Goal: Task Accomplishment & Management: Manage account settings

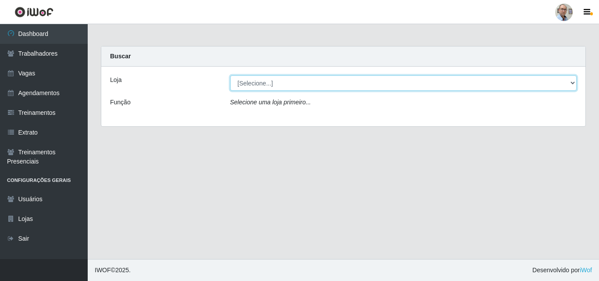
click at [264, 84] on select "[Selecione...] Mar Vermelho - Loja 04" at bounding box center [403, 82] width 347 height 15
select select "251"
click at [230, 75] on select "[Selecione...] Mar Vermelho - Loja 04" at bounding box center [403, 82] width 347 height 15
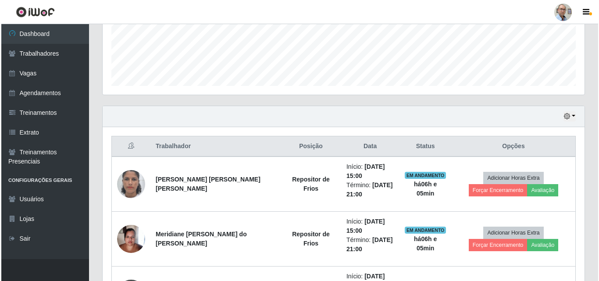
scroll to position [307, 0]
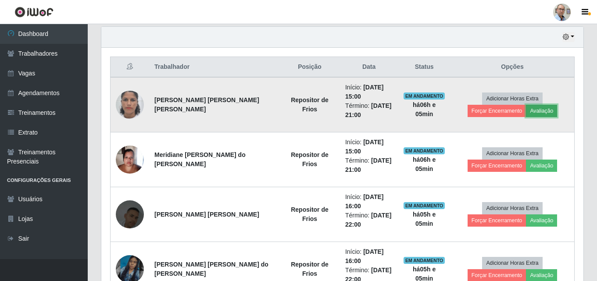
click at [526, 112] on button "Avaliação" at bounding box center [541, 111] width 31 height 12
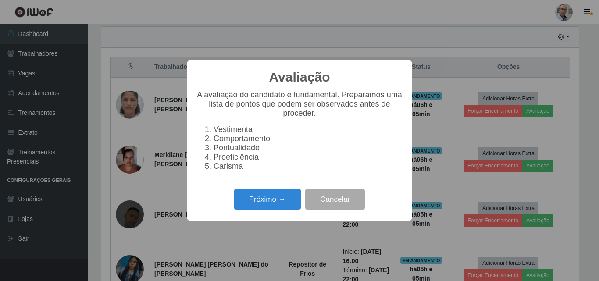
scroll to position [182, 477]
click at [264, 203] on button "Próximo →" at bounding box center [267, 199] width 67 height 21
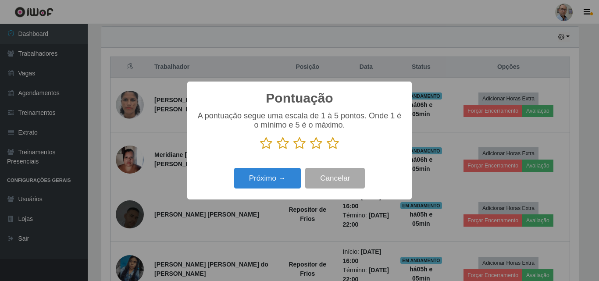
scroll to position [438279, 437984]
click at [332, 145] on icon at bounding box center [333, 143] width 12 height 13
click at [327, 150] on input "radio" at bounding box center [327, 150] width 0 height 0
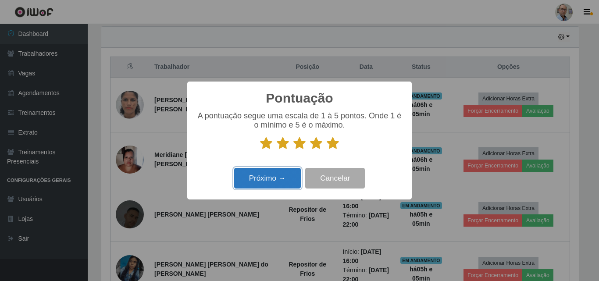
click at [281, 176] on button "Próximo →" at bounding box center [267, 178] width 67 height 21
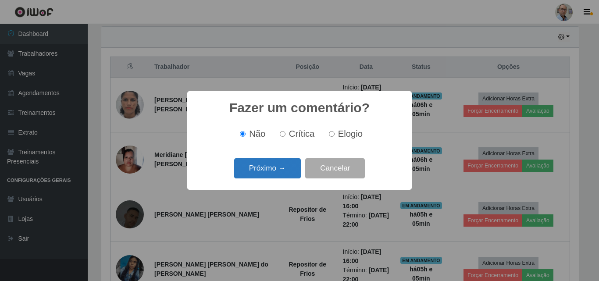
click at [279, 174] on button "Próximo →" at bounding box center [267, 168] width 67 height 21
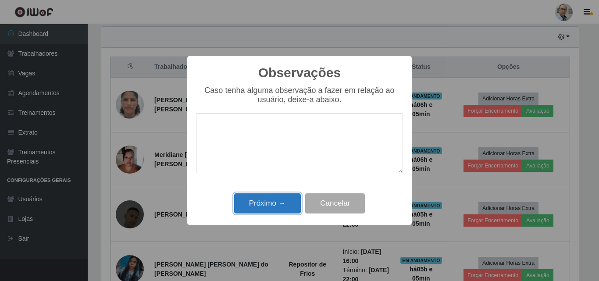
click at [265, 203] on button "Próximo →" at bounding box center [267, 203] width 67 height 21
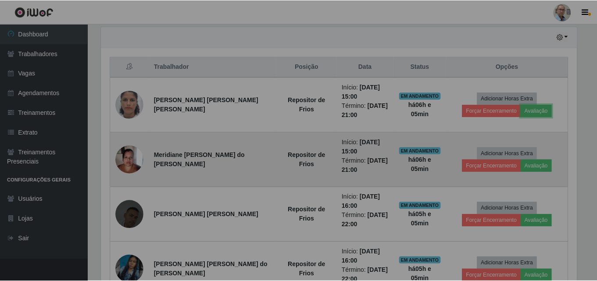
scroll to position [182, 482]
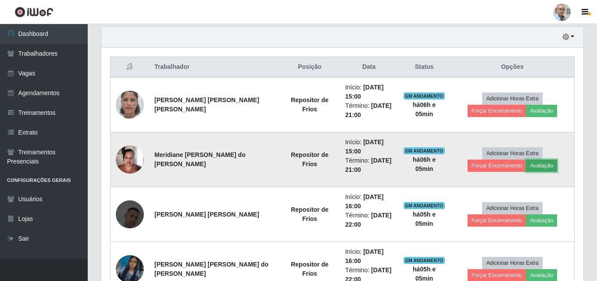
click at [526, 167] on button "Avaliação" at bounding box center [541, 166] width 31 height 12
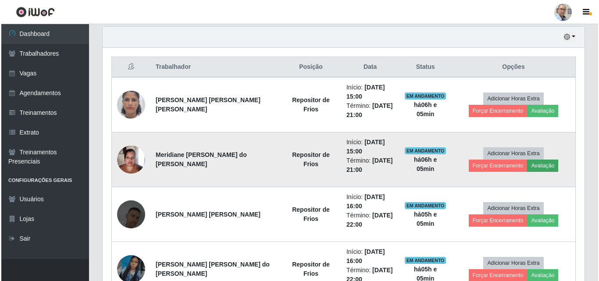
scroll to position [182, 477]
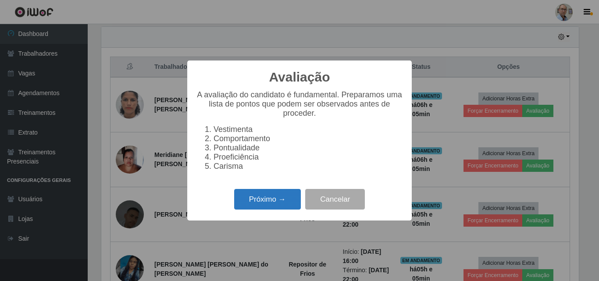
click at [272, 203] on button "Próximo →" at bounding box center [267, 199] width 67 height 21
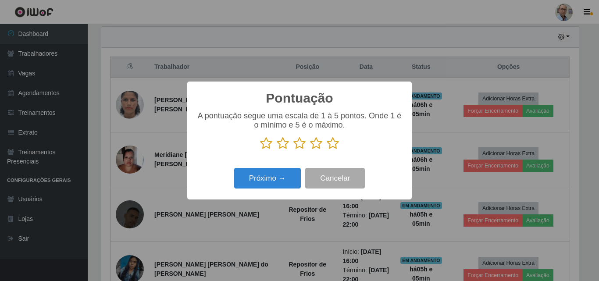
click at [333, 144] on icon at bounding box center [333, 143] width 12 height 13
click at [327, 150] on input "radio" at bounding box center [327, 150] width 0 height 0
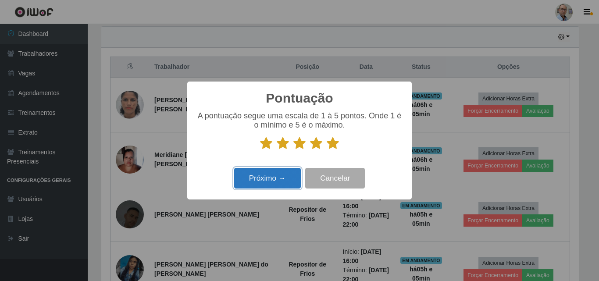
click at [274, 171] on button "Próximo →" at bounding box center [267, 178] width 67 height 21
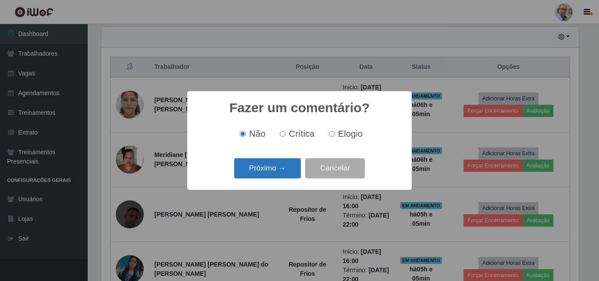
click at [273, 173] on button "Próximo →" at bounding box center [267, 168] width 67 height 21
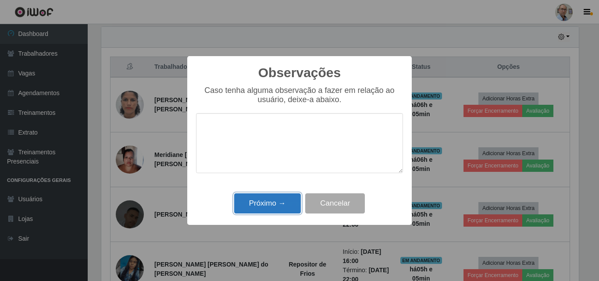
click at [268, 207] on button "Próximo →" at bounding box center [267, 203] width 67 height 21
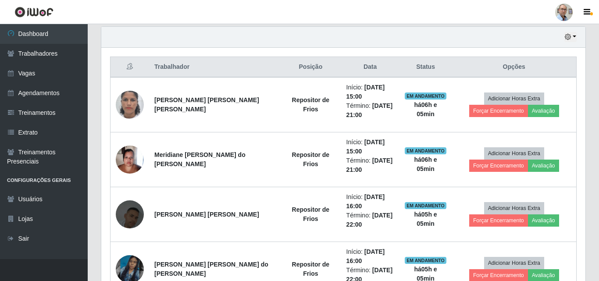
scroll to position [182, 482]
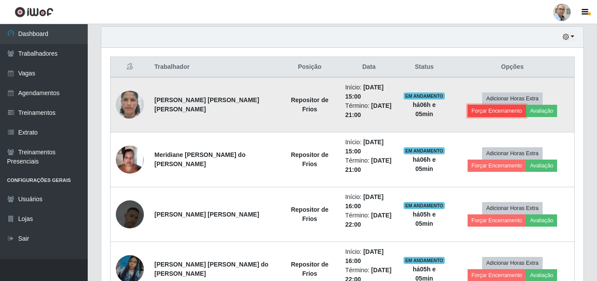
click at [526, 105] on button "Forçar Encerramento" at bounding box center [496, 111] width 59 height 12
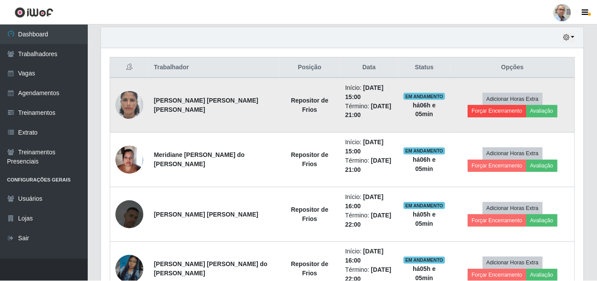
scroll to position [182, 477]
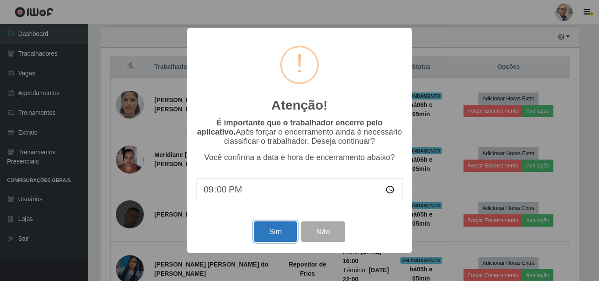
click at [275, 228] on button "Sim" at bounding box center [275, 231] width 43 height 21
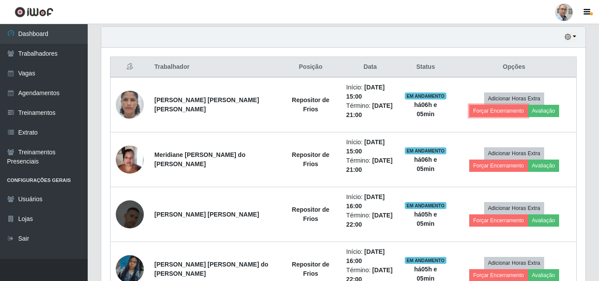
scroll to position [182, 482]
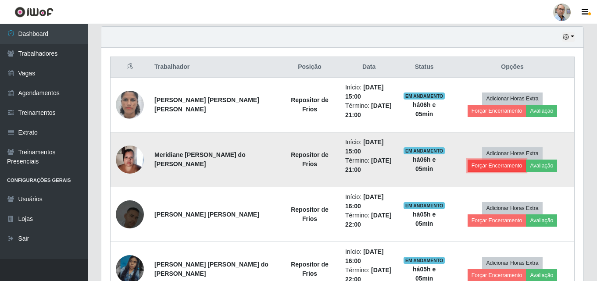
click at [526, 160] on button "Forçar Encerramento" at bounding box center [496, 166] width 59 height 12
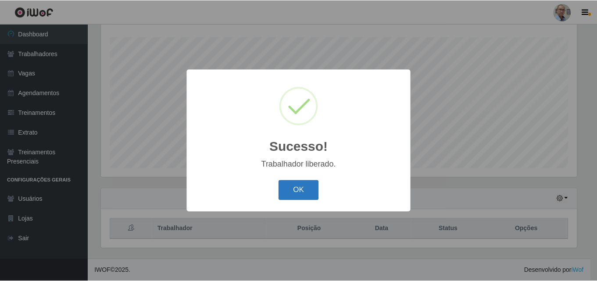
scroll to position [145, 0]
click at [300, 191] on button "OK" at bounding box center [299, 190] width 41 height 21
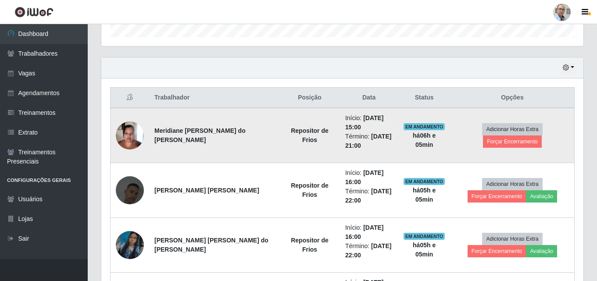
scroll to position [277, 0]
click at [541, 135] on button "Forçar Encerramento" at bounding box center [512, 141] width 59 height 12
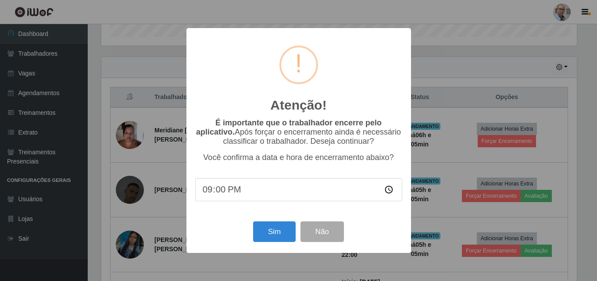
scroll to position [182, 477]
click at [269, 233] on button "Sim" at bounding box center [275, 231] width 43 height 21
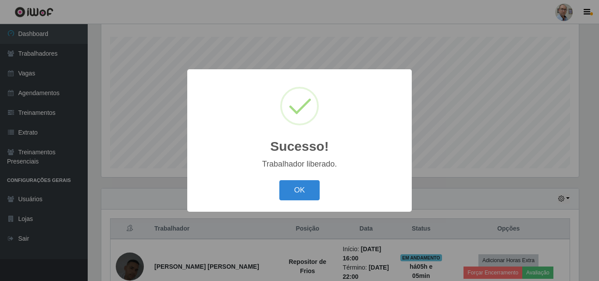
click at [270, 192] on div "OK Cancel" at bounding box center [299, 190] width 207 height 25
click at [290, 189] on button "OK" at bounding box center [299, 190] width 41 height 21
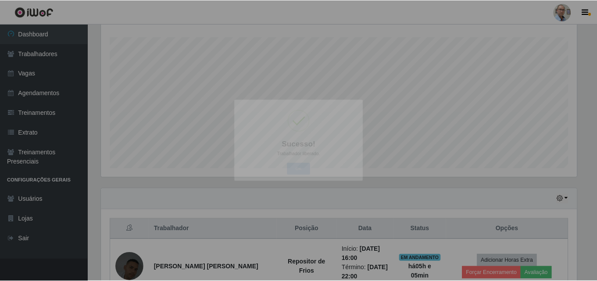
scroll to position [0, 0]
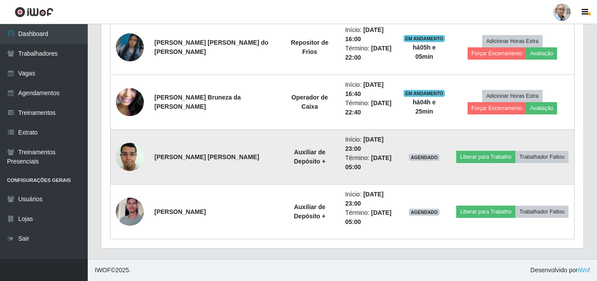
click at [131, 157] on img at bounding box center [130, 156] width 28 height 37
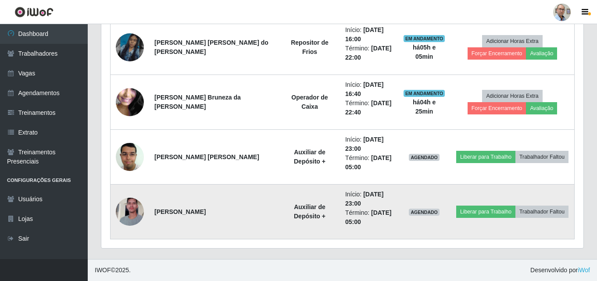
click at [129, 206] on img at bounding box center [130, 212] width 28 height 50
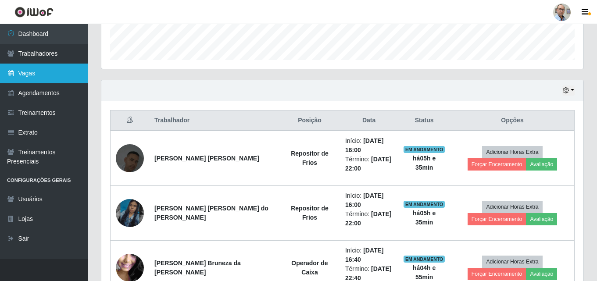
scroll to position [244, 0]
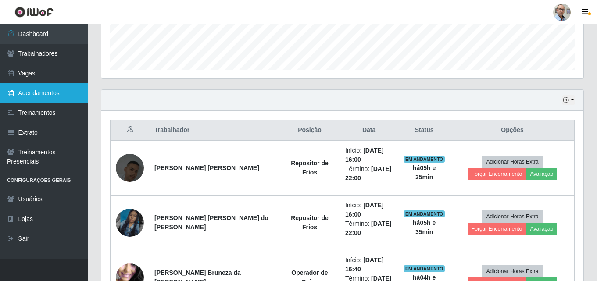
click at [45, 92] on link "Agendamentos" at bounding box center [44, 93] width 88 height 20
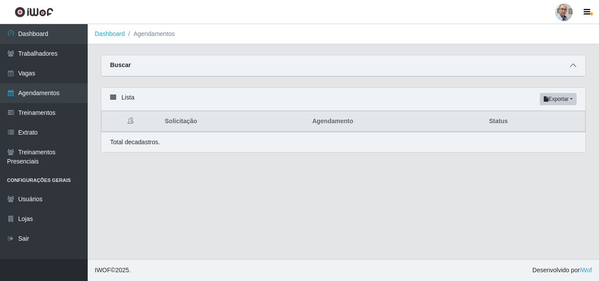
click at [575, 68] on icon at bounding box center [573, 65] width 6 height 6
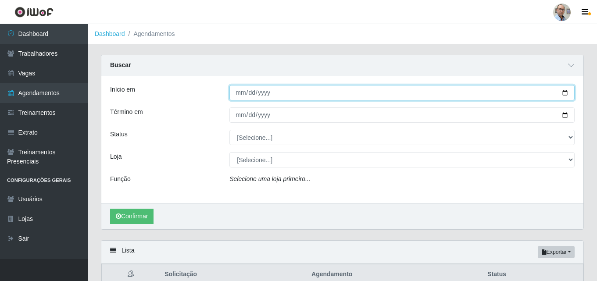
click at [564, 93] on input "Início em" at bounding box center [401, 92] width 345 height 15
type input "[DATE]"
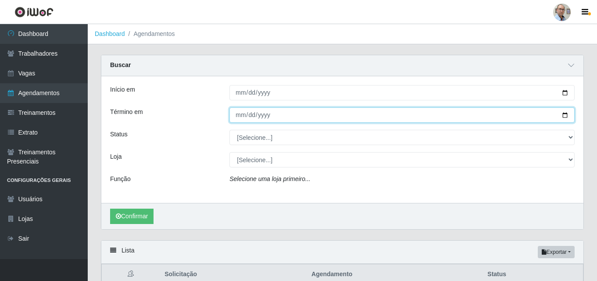
click at [566, 117] on input "Término em" at bounding box center [401, 114] width 345 height 15
type input "[DATE]"
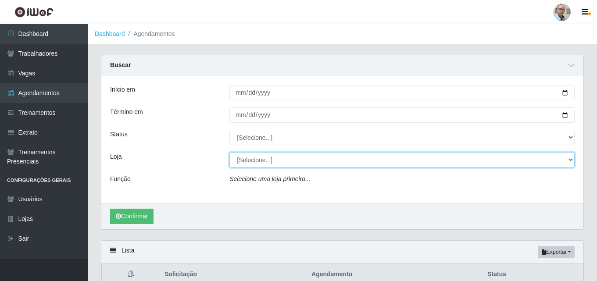
click at [255, 164] on select "[Selecione...] Mar Vermelho - Loja 04" at bounding box center [401, 159] width 345 height 15
select select "251"
click at [229, 153] on select "[Selecione...] Mar Vermelho - Loja 04" at bounding box center [401, 159] width 345 height 15
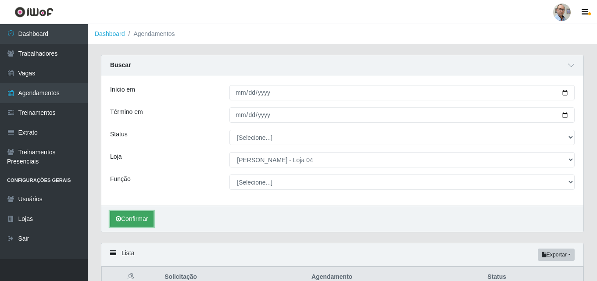
click at [122, 224] on button "Confirmar" at bounding box center [131, 218] width 43 height 15
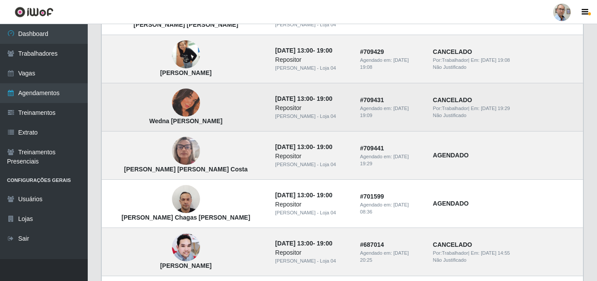
scroll to position [367, 0]
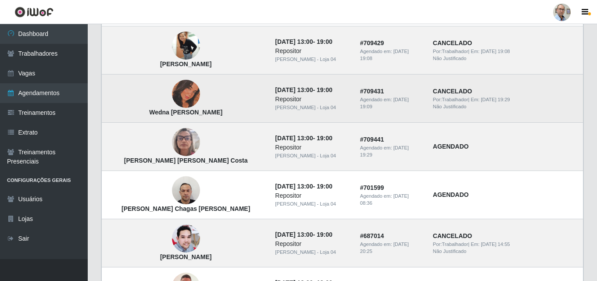
click at [172, 83] on img at bounding box center [186, 94] width 28 height 28
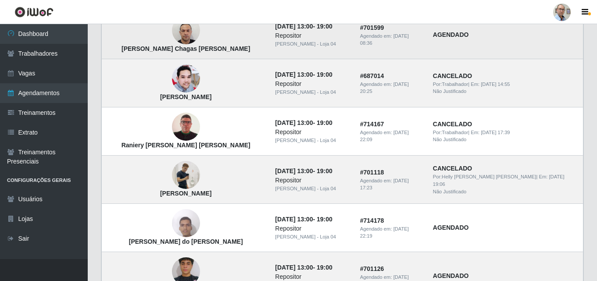
scroll to position [542, 0]
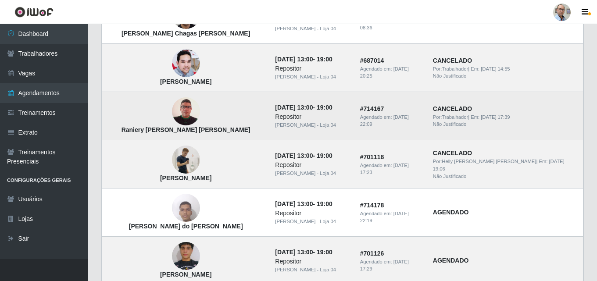
click at [173, 102] on img at bounding box center [186, 111] width 28 height 40
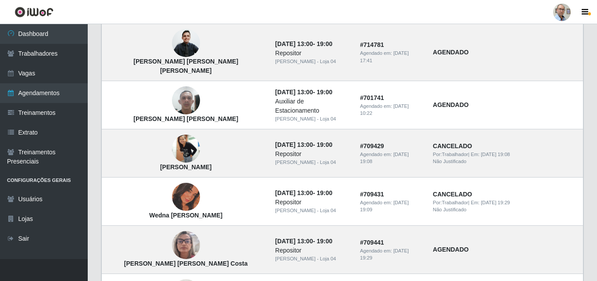
scroll to position [1, 0]
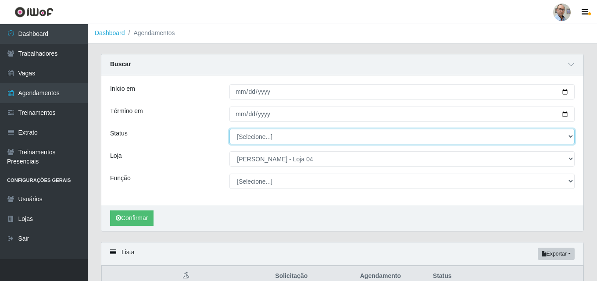
click at [266, 135] on select "[Selecione...] AGENDADO AGUARDANDO LIBERAR EM ANDAMENTO EM REVISÃO FINALIZADO C…" at bounding box center [401, 136] width 345 height 15
select select "AGENDADO"
click at [229, 129] on select "[Selecione...] AGENDADO AGUARDANDO LIBERAR EM ANDAMENTO EM REVISÃO FINALIZADO C…" at bounding box center [401, 136] width 345 height 15
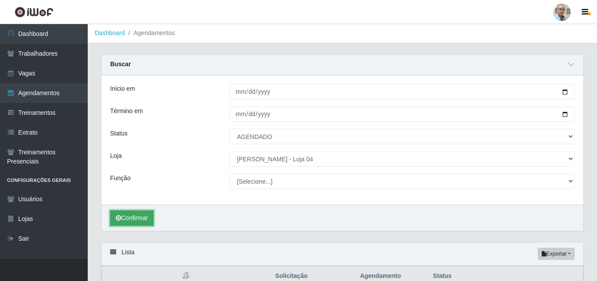
click at [137, 217] on button "Confirmar" at bounding box center [131, 217] width 43 height 15
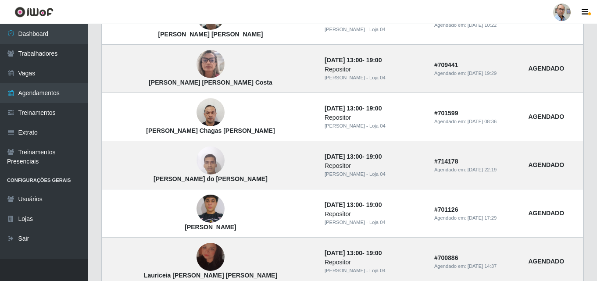
scroll to position [352, 0]
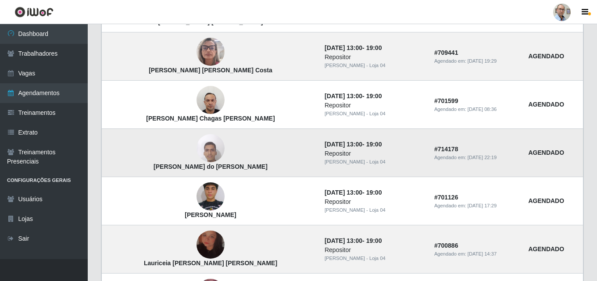
click at [196, 153] on img at bounding box center [210, 148] width 28 height 37
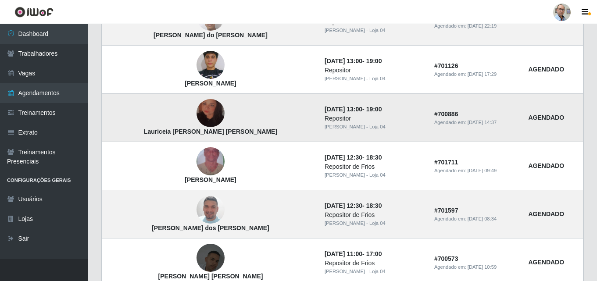
scroll to position [527, 0]
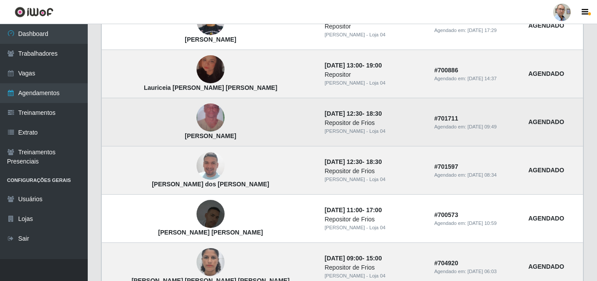
click at [196, 115] on img at bounding box center [210, 118] width 28 height 50
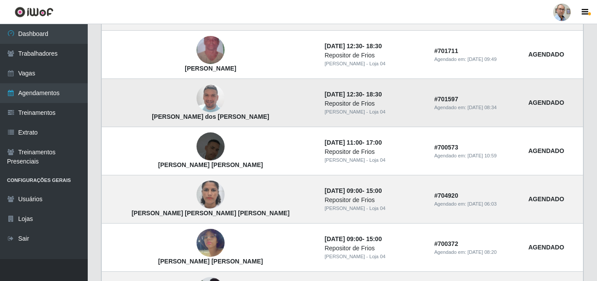
scroll to position [615, 0]
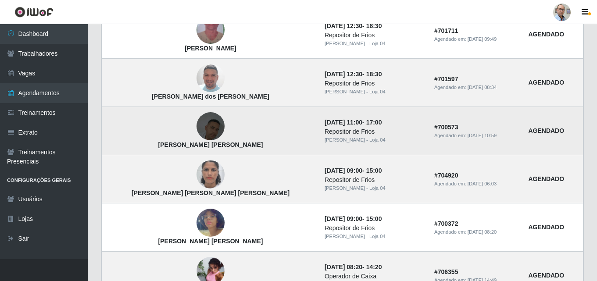
click at [196, 131] on img at bounding box center [210, 126] width 28 height 50
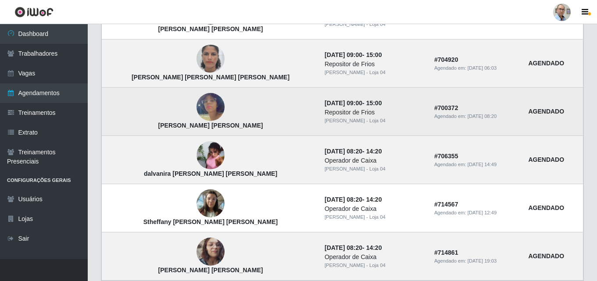
scroll to position [746, 0]
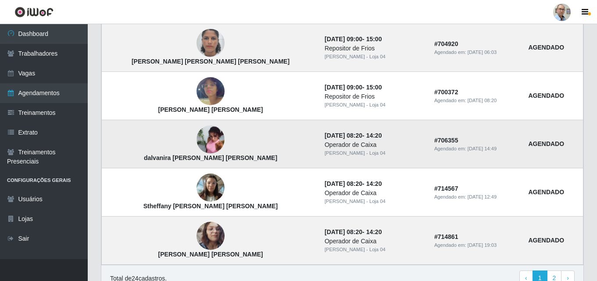
click at [196, 148] on img at bounding box center [210, 140] width 28 height 38
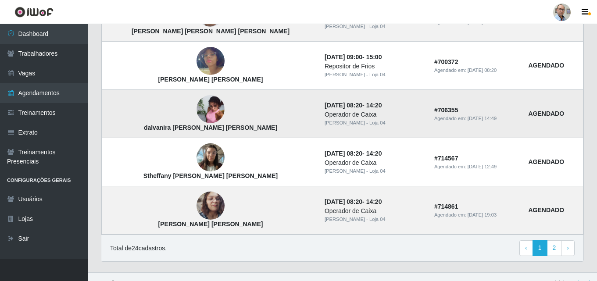
scroll to position [790, 0]
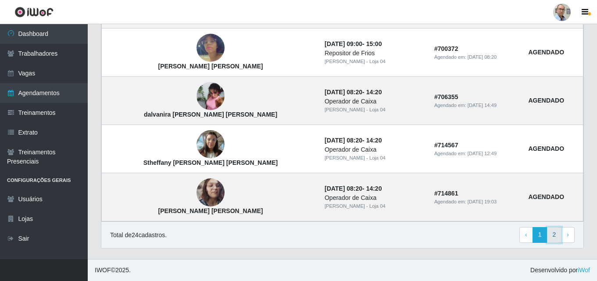
click at [556, 234] on link "2" at bounding box center [554, 235] width 15 height 16
